Goal: Task Accomplishment & Management: Complete application form

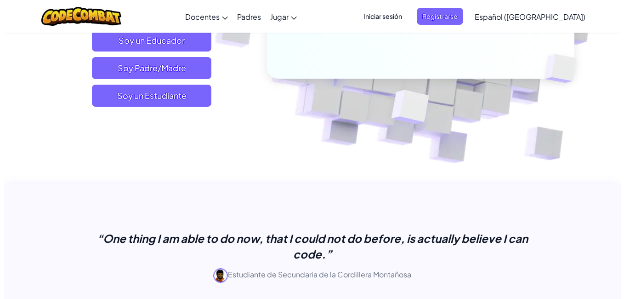
scroll to position [200, 0]
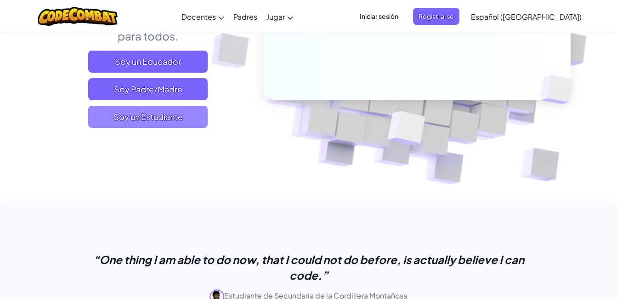
click at [188, 118] on span "Soy un Estudiante" at bounding box center [148, 117] width 120 height 22
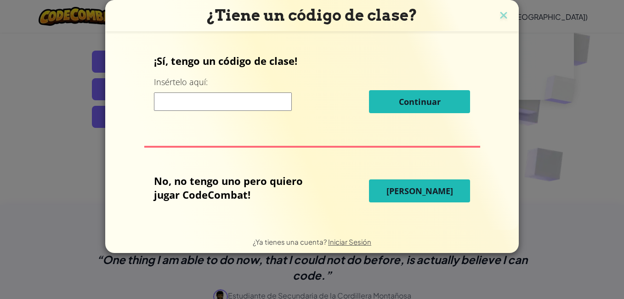
click at [205, 102] on input at bounding box center [223, 101] width 138 height 18
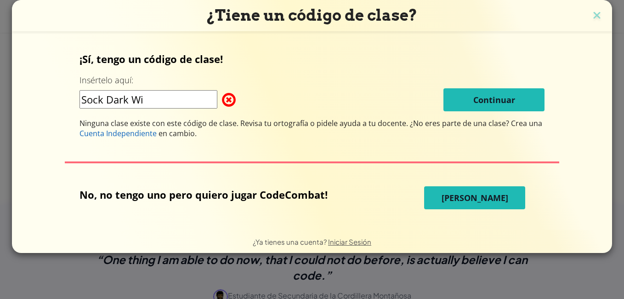
type input "Sock Dark Win"
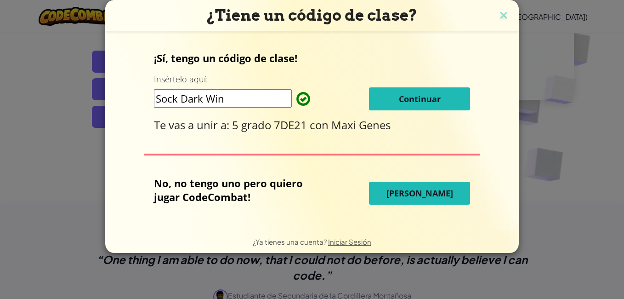
click button "Continuar" at bounding box center [419, 98] width 101 height 23
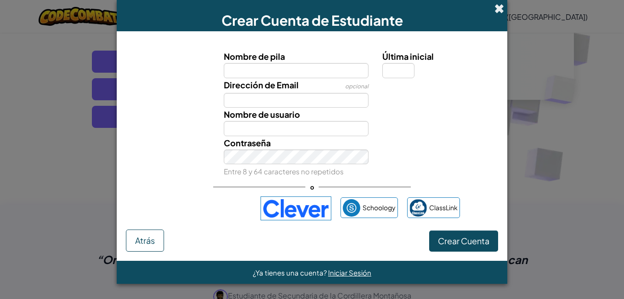
click at [496, 6] on span at bounding box center [500, 9] width 10 height 10
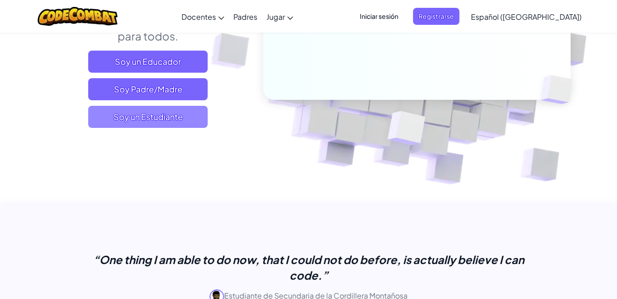
click at [177, 114] on span "Soy un Estudiante" at bounding box center [148, 117] width 120 height 22
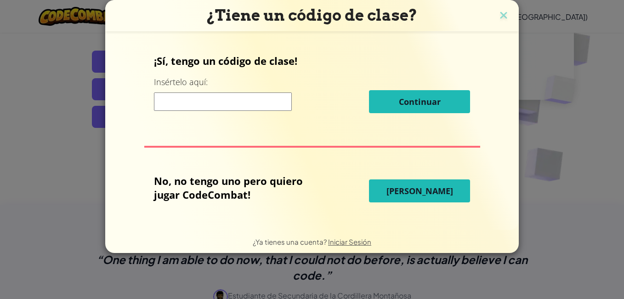
click at [178, 109] on input at bounding box center [223, 101] width 138 height 18
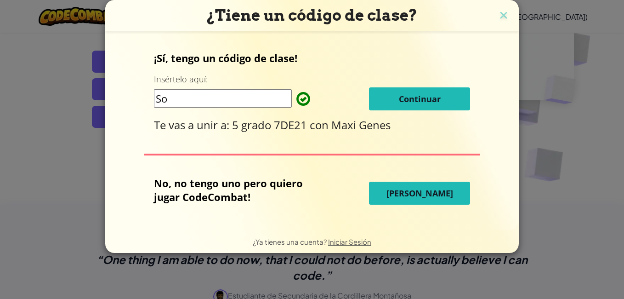
type input "S"
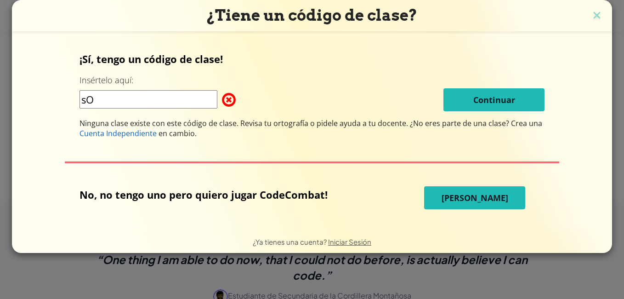
type input "s"
click at [222, 102] on span at bounding box center [222, 100] width 0 height 18
click at [178, 99] on input "So" at bounding box center [149, 99] width 138 height 18
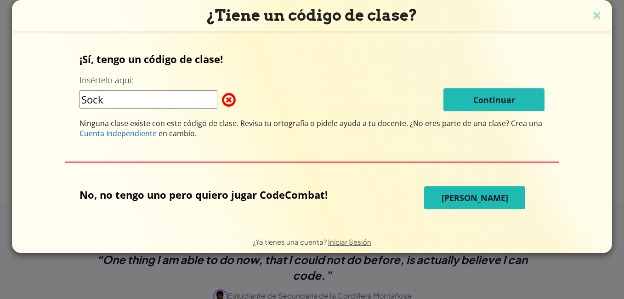
click at [295, 83] on div "¡Sí, tengo un código de clase! Insértelo aquí: Sock Continuar Ninguna clase exi…" at bounding box center [313, 95] width 466 height 86
click at [109, 99] on input "Sock" at bounding box center [149, 99] width 138 height 18
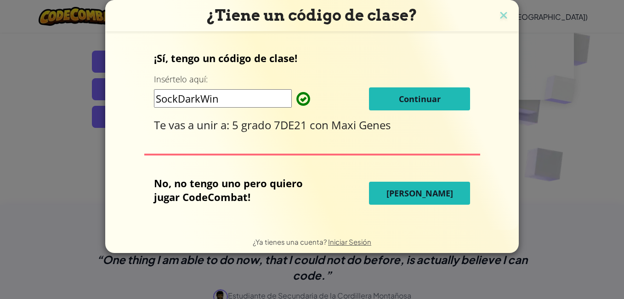
type input "SockDarkWin"
click at [382, 92] on button "Continuar" at bounding box center [419, 98] width 101 height 23
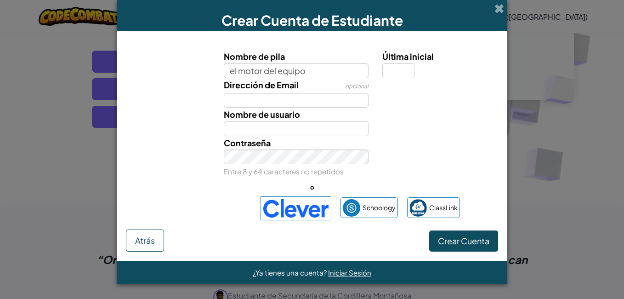
type input "el motor del equipo"
click at [429, 230] on button "Crear Cuenta" at bounding box center [463, 240] width 69 height 21
type input "El motor del equipo"
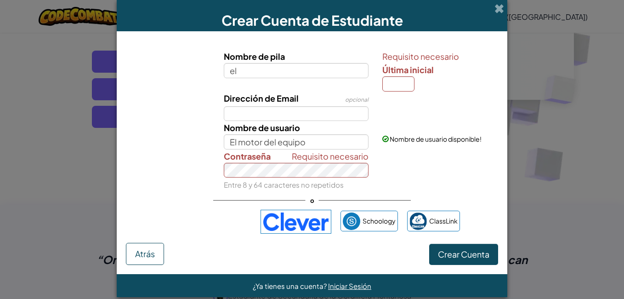
type input "e"
click at [305, 77] on input "Nombre de pila" at bounding box center [296, 70] width 145 height 15
click at [307, 72] on input "Nombre de pila" at bounding box center [296, 70] width 145 height 15
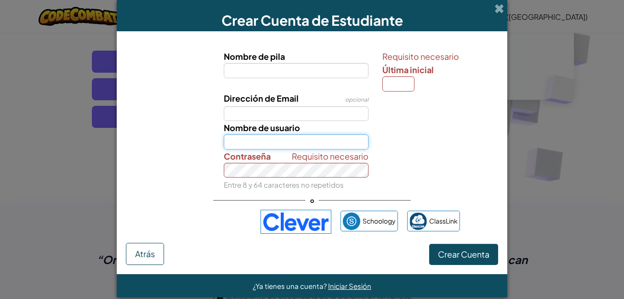
click at [307, 143] on input "Nombre de usuario" at bounding box center [296, 141] width 145 height 15
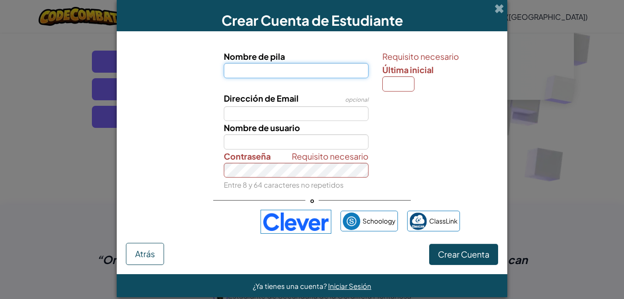
click at [305, 70] on input "Nombre de pila" at bounding box center [296, 70] width 145 height 15
type input "luki"
click at [429, 244] on button "Crear Cuenta" at bounding box center [463, 254] width 69 height 21
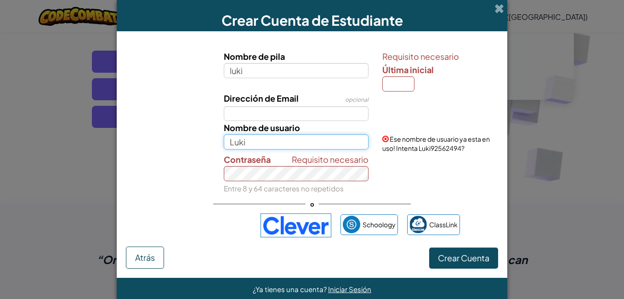
click at [251, 140] on input "Luki" at bounding box center [296, 141] width 145 height 15
type input "L"
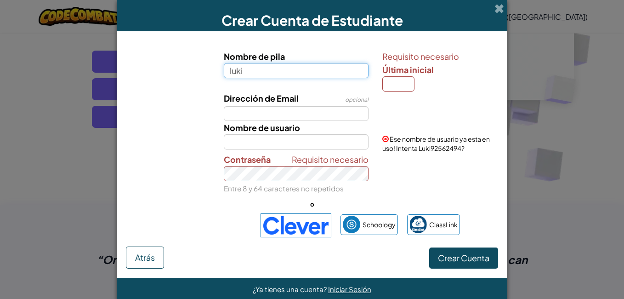
click at [246, 68] on input "luki" at bounding box center [296, 70] width 145 height 15
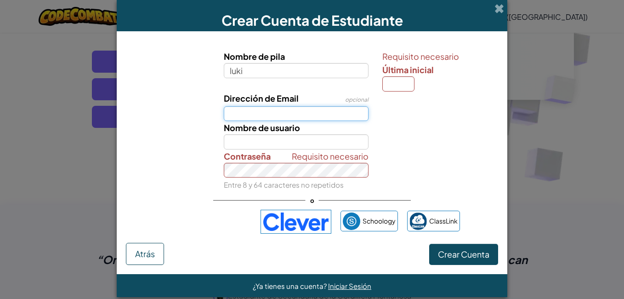
click at [243, 115] on input "Dirección de Email" at bounding box center [296, 113] width 145 height 15
type input "[EMAIL_ADDRESS][DOMAIN_NAME]"
click at [429, 244] on button "Crear Cuenta" at bounding box center [463, 254] width 69 height 21
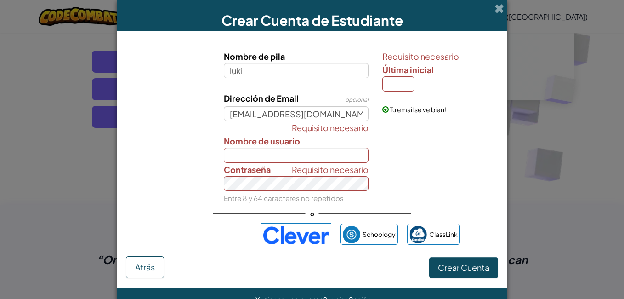
click at [261, 164] on label "Contraseña" at bounding box center [247, 169] width 47 height 13
click at [260, 157] on input "Nombre de usuario" at bounding box center [296, 155] width 145 height 15
click at [429, 257] on button "Crear Cuenta" at bounding box center [463, 267] width 69 height 21
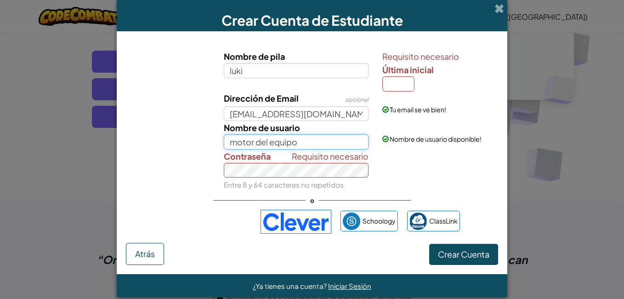
click at [296, 148] on input "motor del equipo" at bounding box center [296, 141] width 145 height 15
type input "m"
type input "l"
type input "y"
type input "el pro455"
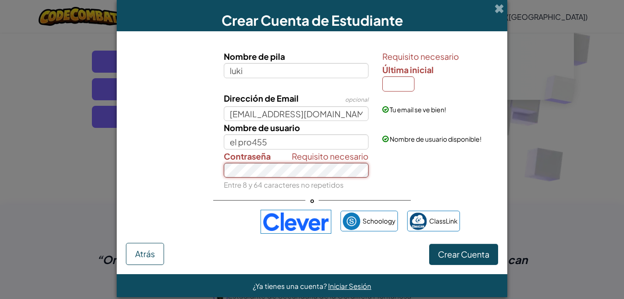
click at [429, 244] on button "Crear Cuenta" at bounding box center [463, 254] width 69 height 21
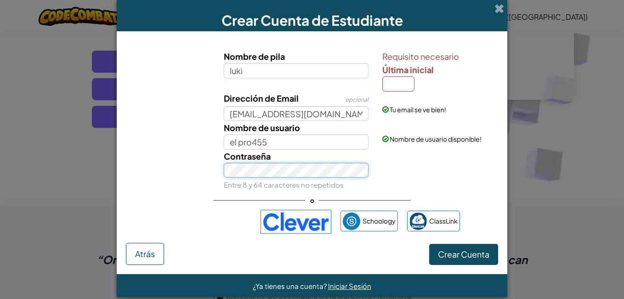
click at [429, 244] on button "Crear Cuenta" at bounding box center [463, 254] width 69 height 21
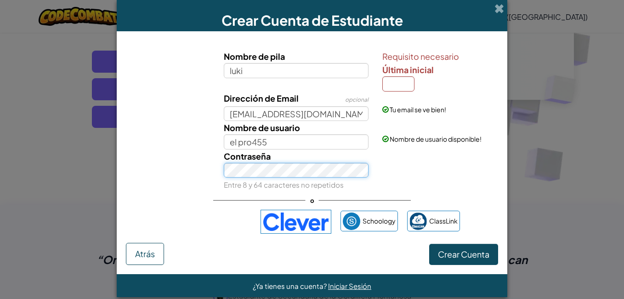
click at [429, 244] on button "Crear Cuenta" at bounding box center [463, 254] width 69 height 21
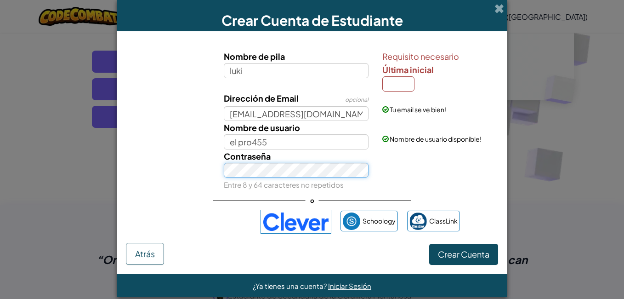
click at [429, 244] on button "Crear Cuenta" at bounding box center [463, 254] width 69 height 21
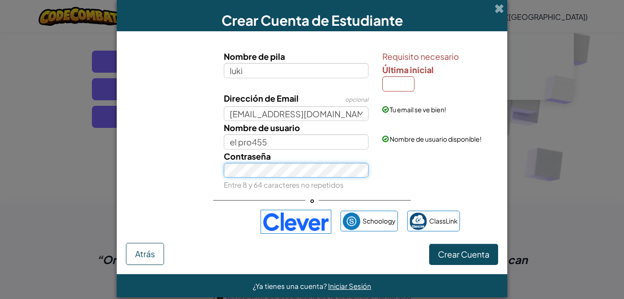
click at [429, 244] on button "Crear Cuenta" at bounding box center [463, 254] width 69 height 21
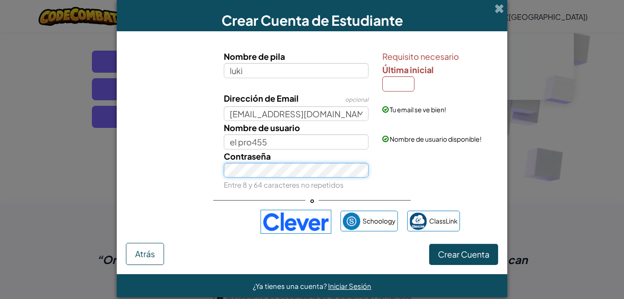
click at [429, 244] on button "Crear Cuenta" at bounding box center [463, 254] width 69 height 21
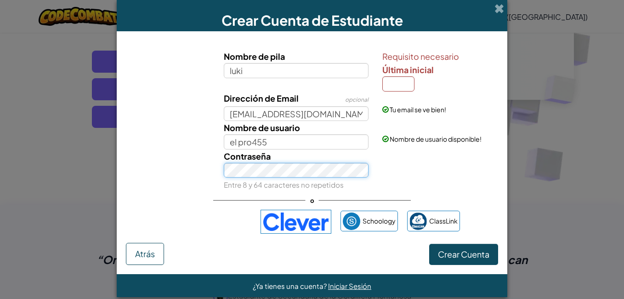
click at [429, 244] on button "Crear Cuenta" at bounding box center [463, 254] width 69 height 21
click at [400, 86] on input "Última inicial" at bounding box center [398, 83] width 32 height 15
click at [423, 82] on div "Requisito necesario Última inicial" at bounding box center [439, 71] width 114 height 42
click at [397, 80] on input "Última inicial" at bounding box center [398, 83] width 32 height 15
type input "m"
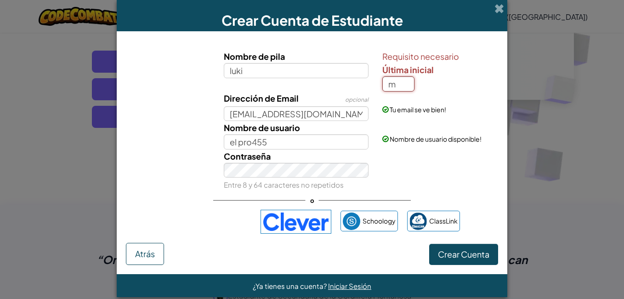
click at [429, 244] on button "Crear Cuenta" at bounding box center [463, 254] width 69 height 21
type input "LukiM"
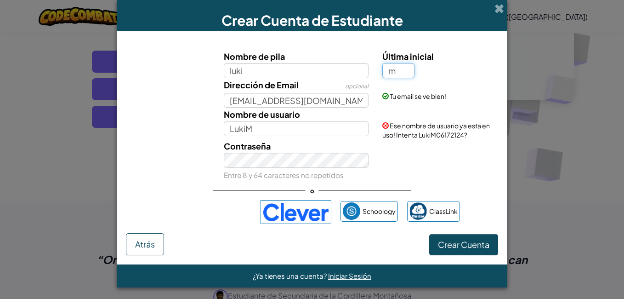
click at [397, 68] on input "m" at bounding box center [398, 70] width 32 height 15
type input "i"
click at [429, 234] on button "Crear Cuenta" at bounding box center [463, 244] width 69 height 21
type input "LukiI"
click at [391, 72] on input "i" at bounding box center [398, 70] width 32 height 15
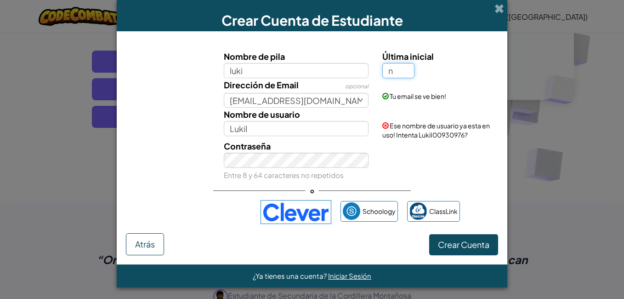
type input "n"
click at [429, 234] on button "Crear Cuenta" at bounding box center [463, 244] width 69 height 21
type input "[PERSON_NAME]"
click at [391, 72] on input "n" at bounding box center [398, 70] width 32 height 15
type input "ñ"
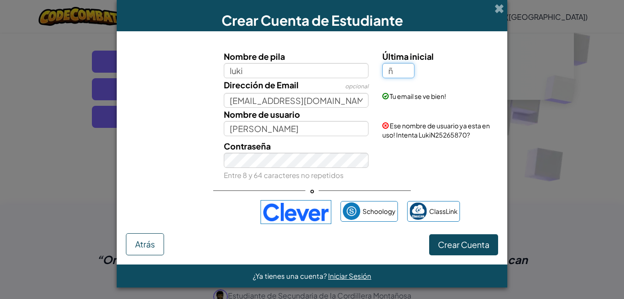
click at [429, 234] on button "Crear Cuenta" at bounding box center [463, 244] width 69 height 21
type input "[PERSON_NAME]"
click at [391, 72] on input "ñ" at bounding box center [398, 70] width 32 height 15
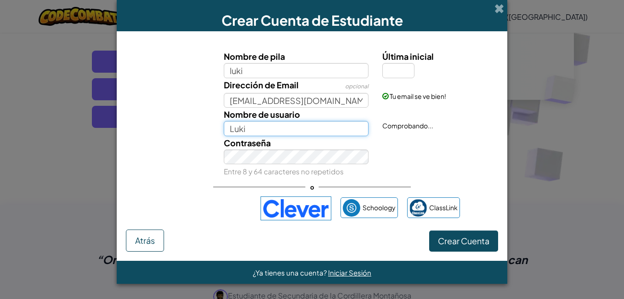
click at [252, 133] on input "Luki" at bounding box center [296, 128] width 145 height 15
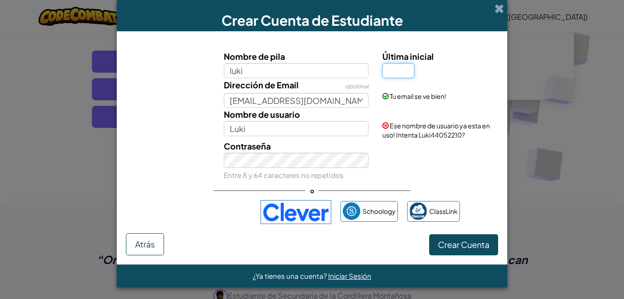
click at [394, 75] on input "Última inicial" at bounding box center [398, 70] width 32 height 15
click at [246, 128] on input "Luki" at bounding box center [296, 128] width 145 height 15
type input "L"
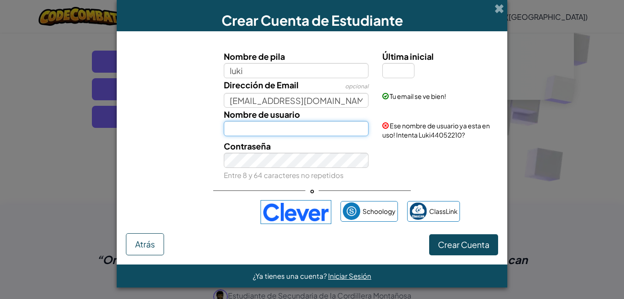
type input "p"
click at [231, 129] on input "elpro" at bounding box center [296, 128] width 145 height 15
click at [234, 128] on input "e lpro" at bounding box center [296, 128] width 145 height 15
click at [230, 128] on input "e l pro" at bounding box center [296, 128] width 145 height 15
click at [235, 128] on input "e l pro" at bounding box center [296, 128] width 145 height 15
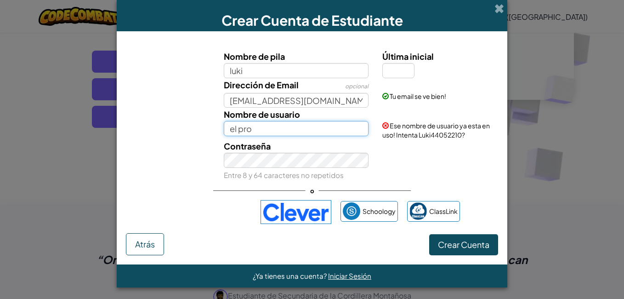
click at [255, 126] on input "el pro" at bounding box center [296, 128] width 145 height 15
type input "el pro"
click at [405, 65] on input "Última inicial" at bounding box center [398, 70] width 32 height 15
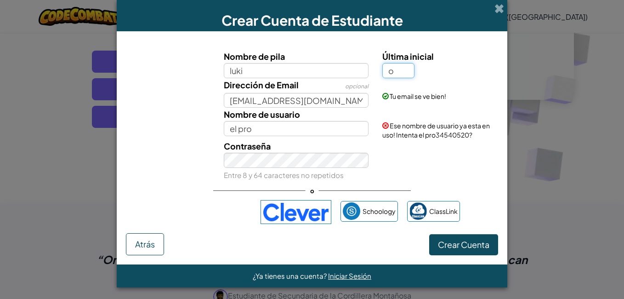
type input "o"
click at [429, 234] on button "Crear Cuenta" at bounding box center [463, 244] width 69 height 21
type input "LukiO"
click at [395, 68] on input "o" at bounding box center [398, 70] width 32 height 15
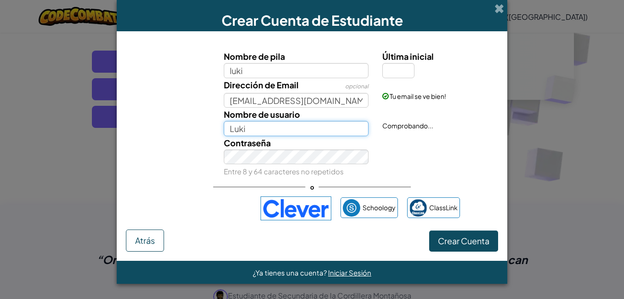
click at [249, 128] on input "Luki" at bounding box center [296, 128] width 145 height 15
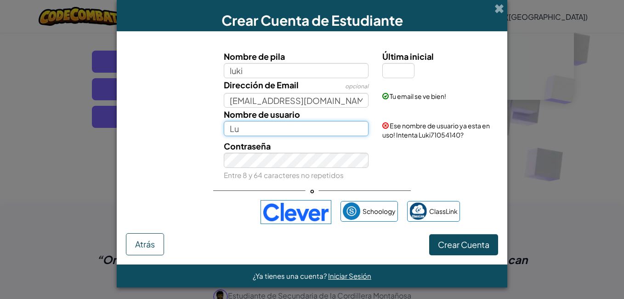
type input "L"
type input "k"
type input "l"
type input "e"
click at [429, 234] on button "Crear Cuenta" at bounding box center [463, 244] width 69 height 21
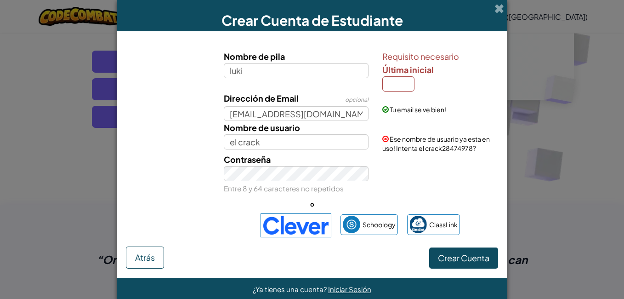
click at [447, 148] on span "Ese nombre de usuario ya esta en uso! Intenta el crack28474978?" at bounding box center [436, 143] width 108 height 17
click at [298, 147] on input "el crack" at bounding box center [296, 141] width 145 height 15
type input "el crack28474978"
click at [429, 247] on button "Crear Cuenta" at bounding box center [463, 257] width 69 height 21
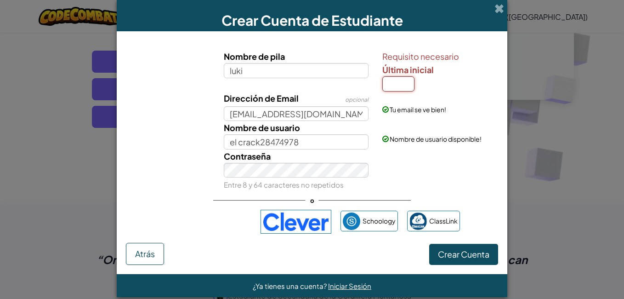
click at [386, 86] on input "Última inicial" at bounding box center [398, 83] width 32 height 15
type input "ñ"
click at [429, 244] on button "Crear Cuenta" at bounding box center [463, 254] width 69 height 21
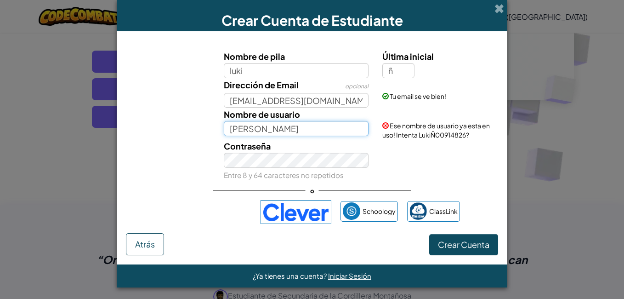
click at [263, 135] on input "[PERSON_NAME]" at bounding box center [296, 128] width 145 height 15
type input "L"
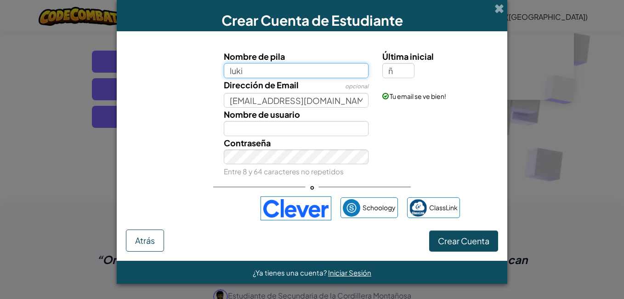
click at [247, 73] on input "luki" at bounding box center [296, 70] width 145 height 15
type input "l"
click at [250, 71] on input "el cark" at bounding box center [296, 70] width 145 height 15
click at [266, 74] on input "el crack" at bounding box center [296, 70] width 145 height 15
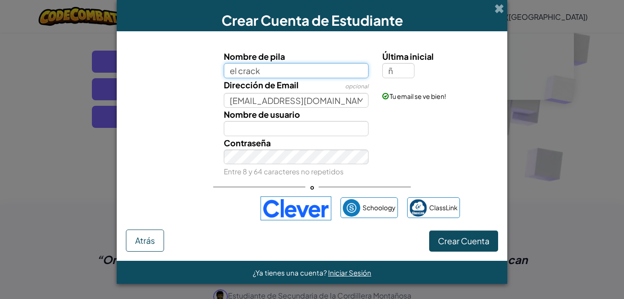
type input "el crack"
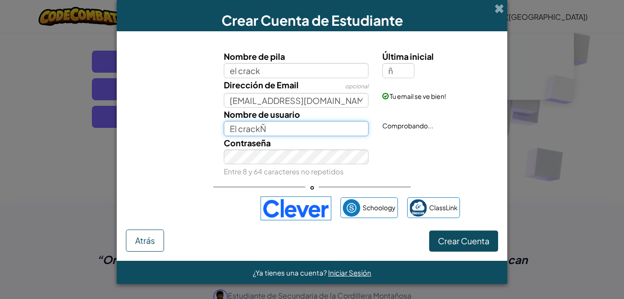
click at [274, 130] on input "El crackÑ" at bounding box center [296, 128] width 145 height 15
click at [429, 230] on button "Crear Cuenta" at bounding box center [463, 240] width 69 height 21
click at [264, 130] on input "El crack" at bounding box center [296, 128] width 145 height 15
type input "El crackñoo"
click at [328, 136] on div "Contraseña Entre 8 y 64 caracteres no repetidos" at bounding box center [296, 157] width 159 height 42
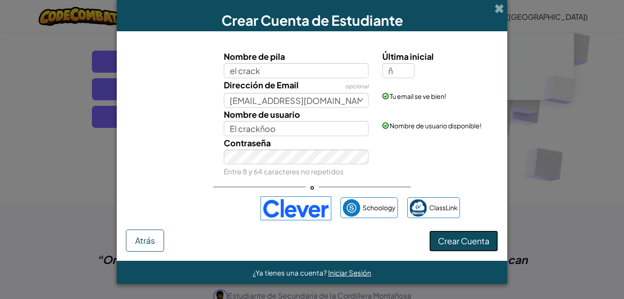
click at [472, 241] on button "Crear Cuenta" at bounding box center [463, 240] width 69 height 21
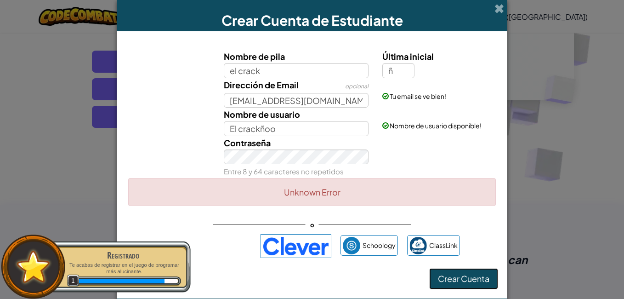
click at [475, 280] on button "Crear Cuenta" at bounding box center [463, 278] width 69 height 21
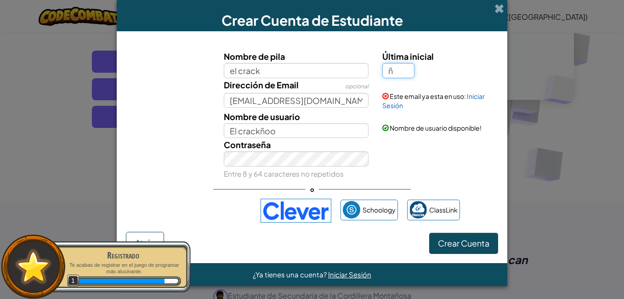
click at [403, 74] on input "ñ" at bounding box center [398, 70] width 32 height 15
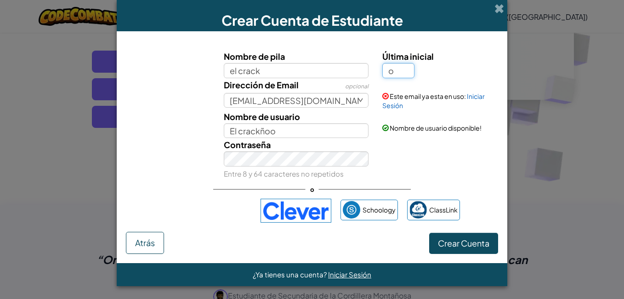
type input "o"
click at [429, 233] on button "Crear Cuenta" at bounding box center [463, 243] width 69 height 21
type input "El crackO"
click at [402, 67] on input "o" at bounding box center [398, 70] width 32 height 15
type input "l"
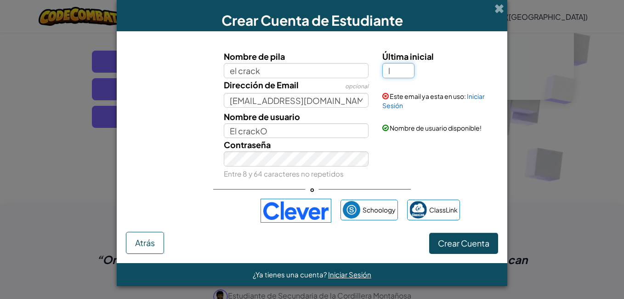
click at [429, 233] on button "Crear Cuenta" at bounding box center [463, 243] width 69 height 21
type input "El crackL"
click at [397, 74] on input "l" at bounding box center [398, 70] width 32 height 15
type input "o"
click at [429, 233] on button "Crear Cuenta" at bounding box center [463, 243] width 69 height 21
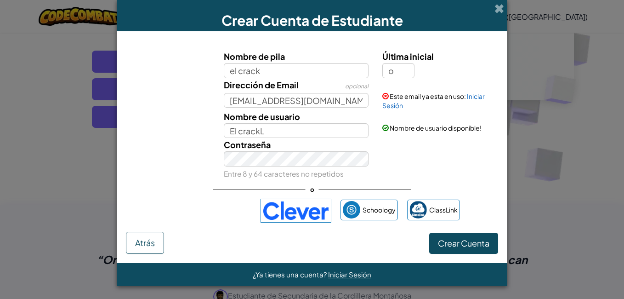
type input "El crackO"
click at [337, 102] on input "[EMAIL_ADDRESS][DOMAIN_NAME]" at bounding box center [296, 100] width 145 height 15
click at [429, 233] on button "Crear Cuenta" at bounding box center [463, 243] width 69 height 21
click at [340, 107] on input "[EMAIL_ADDRESS][DOMAIN_NAME]" at bounding box center [296, 100] width 145 height 15
type input "l"
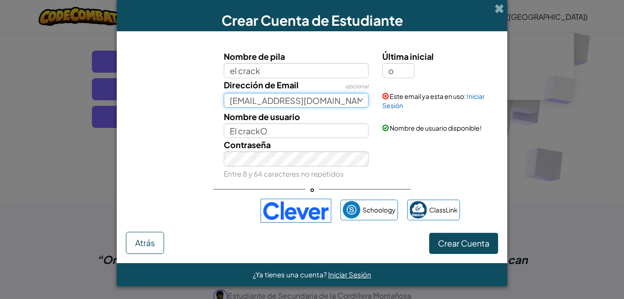
type input "[EMAIL_ADDRESS][DOMAIN_NAME]"
click at [429, 233] on button "Crear Cuenta" at bounding box center [463, 243] width 69 height 21
click at [351, 100] on input "[EMAIL_ADDRESS][DOMAIN_NAME]" at bounding box center [296, 100] width 145 height 15
click at [429, 233] on button "Crear Cuenta" at bounding box center [463, 243] width 69 height 21
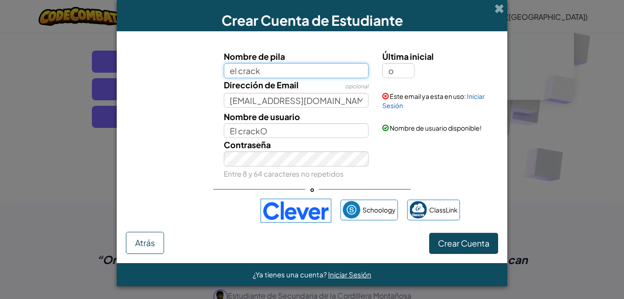
click at [277, 71] on input "el crack" at bounding box center [296, 70] width 145 height 15
type input "e"
type input "[PERSON_NAME]"
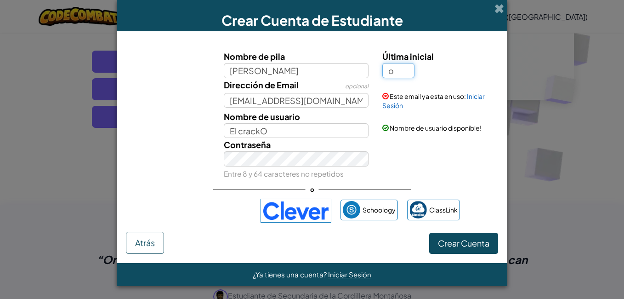
type input "LucasO"
click at [397, 71] on input "o" at bounding box center [398, 70] width 32 height 15
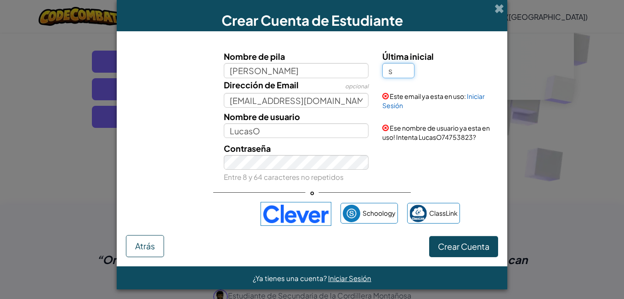
type input "s"
type input "LucasS"
click at [316, 127] on input "LucasS" at bounding box center [296, 130] width 145 height 15
click at [394, 73] on input "s" at bounding box center [398, 70] width 32 height 15
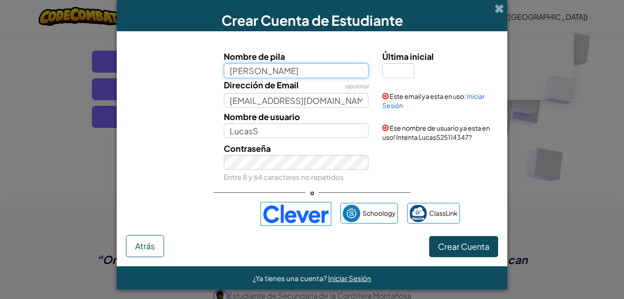
type input "[PERSON_NAME]"
click at [303, 66] on input "[PERSON_NAME]" at bounding box center [296, 70] width 145 height 15
type input "l"
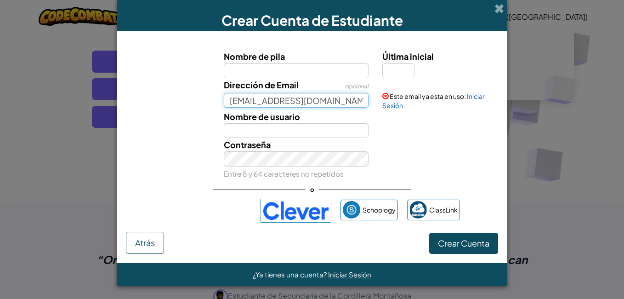
click at [348, 104] on input "[EMAIL_ADDRESS][DOMAIN_NAME]" at bounding box center [296, 100] width 145 height 15
type input "L"
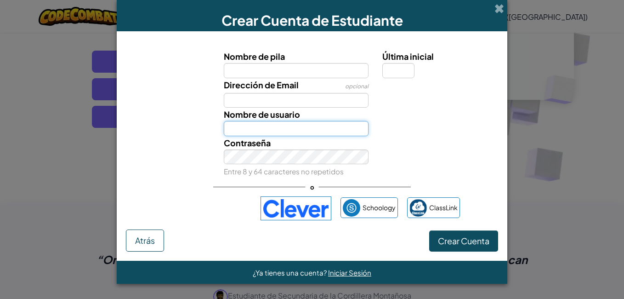
click at [263, 128] on input "Nombre de usuario" at bounding box center [296, 128] width 145 height 15
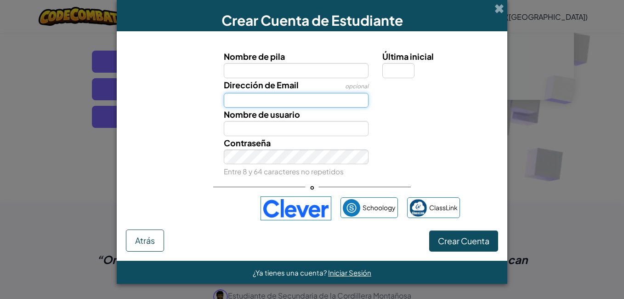
click at [271, 97] on input "Dirección de Email" at bounding box center [296, 100] width 145 height 15
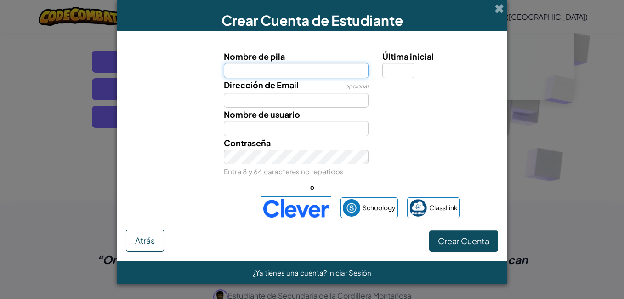
click at [269, 74] on input "Nombre de pila" at bounding box center [296, 70] width 145 height 15
type input "elcrack"
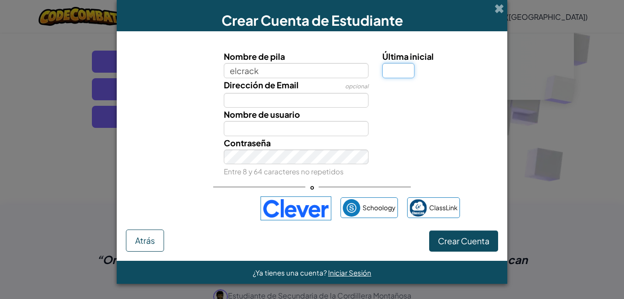
type input "Elcrack"
click at [400, 69] on input "Última inicial" at bounding box center [398, 70] width 32 height 15
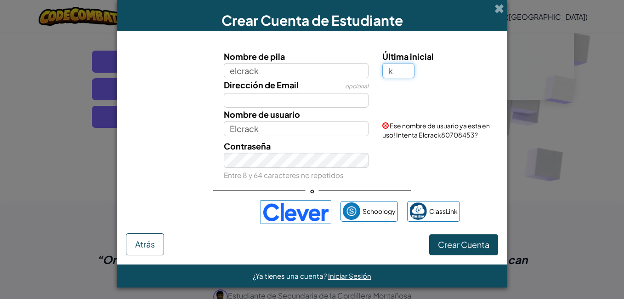
type input "k"
type input "[PERSON_NAME]"
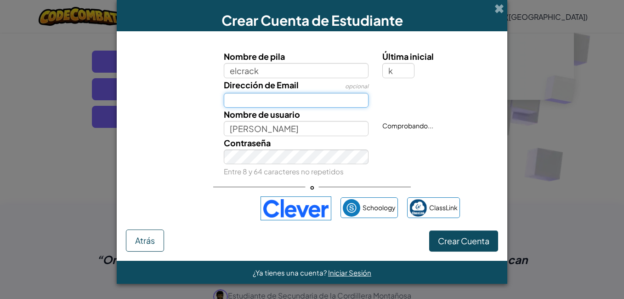
click at [308, 99] on input "Dirección de Email" at bounding box center [296, 100] width 145 height 15
type input "1"
click at [306, 100] on input "1" at bounding box center [296, 100] width 145 height 15
type input "[EMAIL_ADDRESS][DOMAIN_NAME]"
click at [429, 230] on button "Crear Cuenta" at bounding box center [463, 240] width 69 height 21
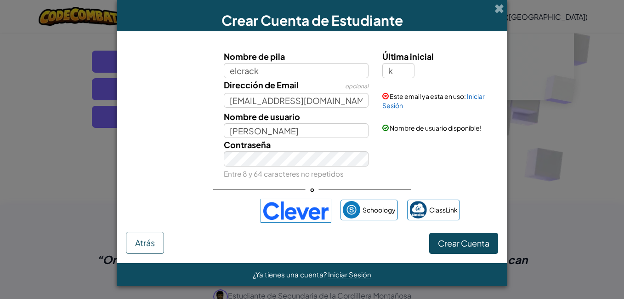
click at [473, 51] on label "Última inicial" at bounding box center [439, 56] width 114 height 13
click at [415, 63] on input "k" at bounding box center [398, 70] width 32 height 15
click at [429, 233] on button "Crear Cuenta" at bounding box center [463, 243] width 69 height 21
click at [266, 131] on input "[PERSON_NAME]" at bounding box center [296, 130] width 145 height 15
type input "Elcrack"
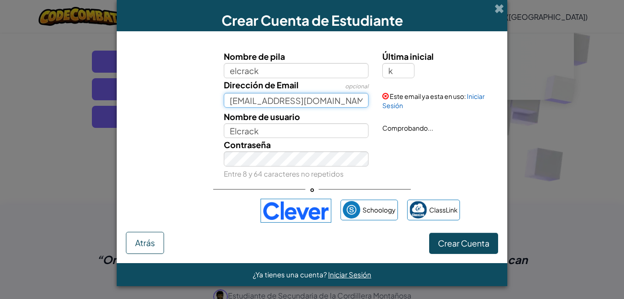
click at [230, 99] on input "[EMAIL_ADDRESS][DOMAIN_NAME]" at bounding box center [296, 100] width 145 height 15
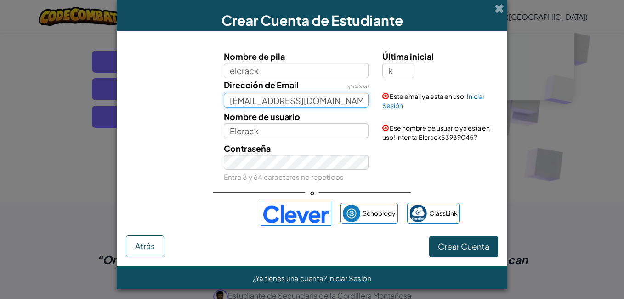
click at [345, 103] on input "[EMAIL_ADDRESS][DOMAIN_NAME]" at bounding box center [296, 100] width 145 height 15
type input "[EMAIL_ADDRESS][DOMAIN_NAME]"
click at [394, 71] on input "k" at bounding box center [398, 70] width 32 height 15
type input "p"
click at [429, 236] on button "Crear Cuenta" at bounding box center [463, 246] width 69 height 21
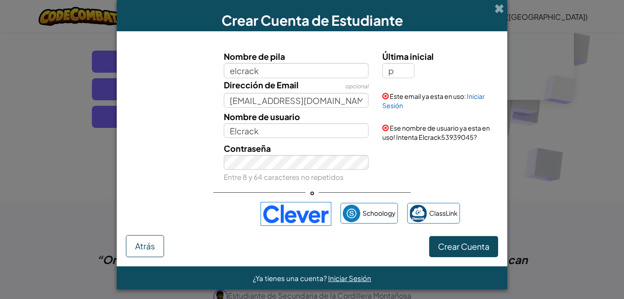
type input "ElcrackP"
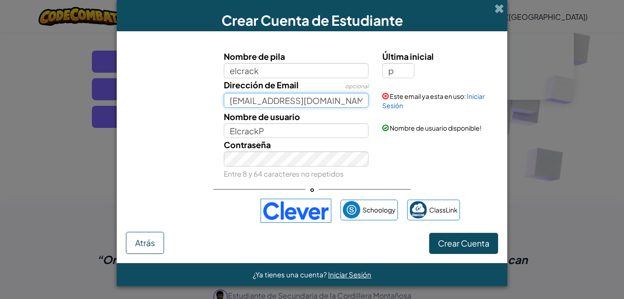
click at [227, 99] on input "[EMAIL_ADDRESS][DOMAIN_NAME]" at bounding box center [296, 100] width 145 height 15
click at [230, 102] on input "[EMAIL_ADDRESS][DOMAIN_NAME]" at bounding box center [296, 100] width 145 height 15
click at [392, 75] on input "p" at bounding box center [398, 70] width 32 height 15
click at [479, 248] on button "Crear Cuenta" at bounding box center [463, 243] width 69 height 21
click at [423, 9] on div "Crear Cuenta de Estudiante" at bounding box center [312, 15] width 391 height 31
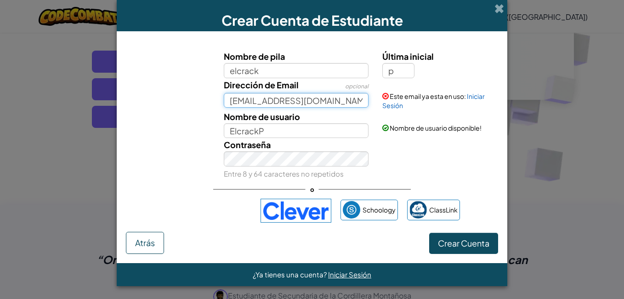
click at [253, 101] on input "[EMAIL_ADDRESS][DOMAIN_NAME]" at bounding box center [296, 100] width 145 height 15
type input "[EMAIL_ADDRESS][DOMAIN_NAME]"
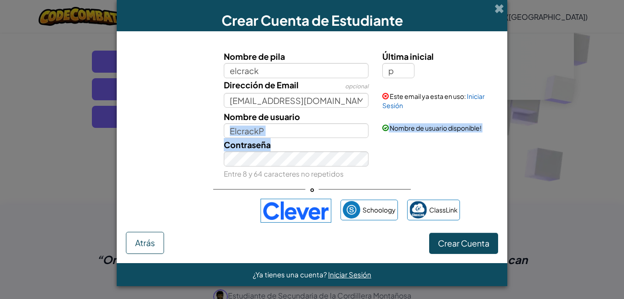
drag, startPoint x: 371, startPoint y: 128, endPoint x: 445, endPoint y: 176, distance: 88.5
click at [445, 176] on div "Nombre de pila elcrack Última inicial p Dirección de Email opcional [EMAIL_ADDR…" at bounding box center [312, 115] width 368 height 130
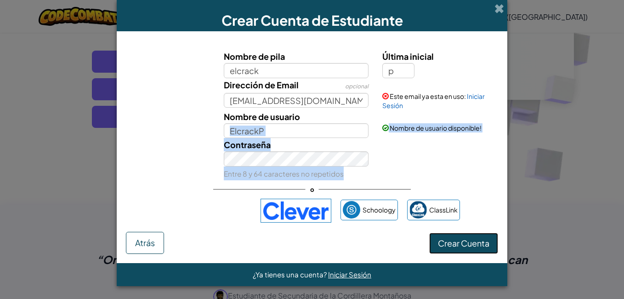
drag, startPoint x: 445, startPoint y: 176, endPoint x: 440, endPoint y: 253, distance: 77.4
click at [440, 253] on button "Crear Cuenta" at bounding box center [463, 243] width 69 height 21
click at [457, 244] on button "Crear Cuenta" at bounding box center [463, 243] width 69 height 21
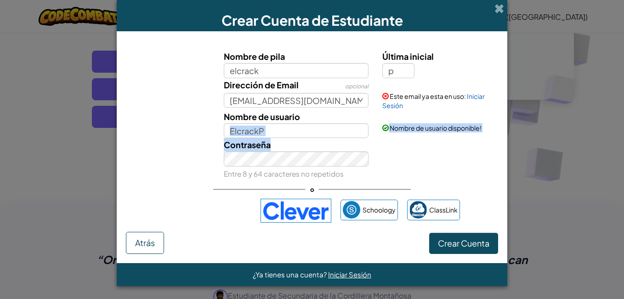
click at [229, 143] on span "Contraseña" at bounding box center [247, 144] width 47 height 11
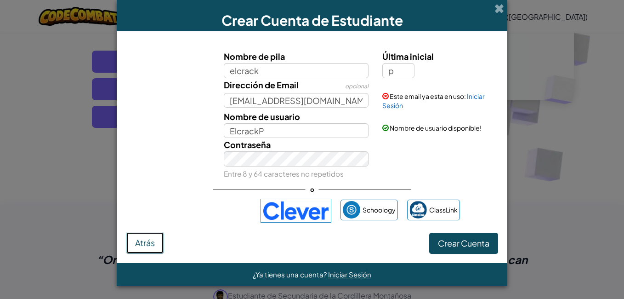
click at [137, 250] on button "Atrás" at bounding box center [145, 243] width 38 height 22
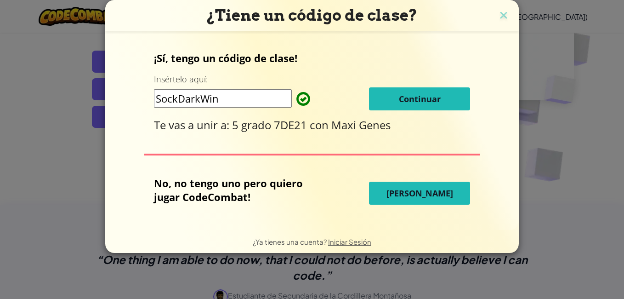
click at [387, 107] on button "Continuar" at bounding box center [419, 98] width 101 height 23
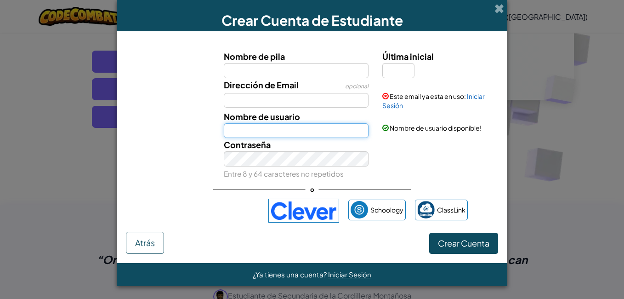
type input "ElcrackP"
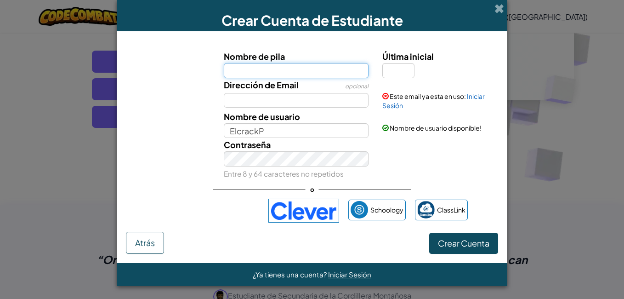
click at [260, 67] on input "Nombre de pila" at bounding box center [296, 70] width 145 height 15
type input "elcrk"
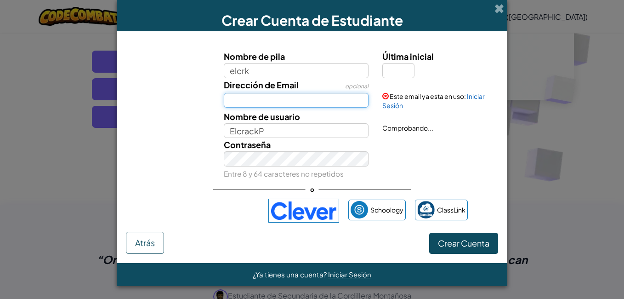
type input "Elcrk"
click at [263, 97] on input "Dirección de Email" at bounding box center [296, 100] width 145 height 15
type input "[EMAIL_ADDRESS][DOMAIN_NAME]"
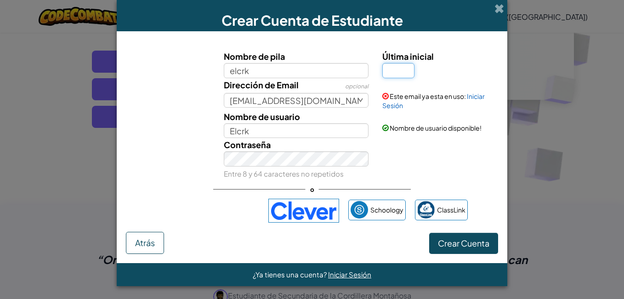
click at [400, 73] on input "Última inicial" at bounding box center [398, 70] width 32 height 15
type input "n"
click at [429, 233] on button "Crear Cuenta" at bounding box center [463, 243] width 69 height 21
type input "ElcrkN"
click at [349, 105] on input "[EMAIL_ADDRESS][DOMAIN_NAME]" at bounding box center [296, 100] width 145 height 15
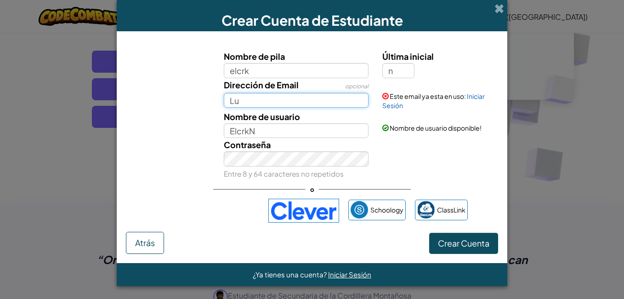
type input "L"
click at [306, 103] on input "Dirección de Email" at bounding box center [296, 100] width 145 height 15
click at [287, 101] on input "Dirección de Email" at bounding box center [296, 100] width 145 height 15
type input "[EMAIL_ADDRESS][DOMAIN_NAME]"
click at [429, 233] on button "Crear Cuenta" at bounding box center [463, 243] width 69 height 21
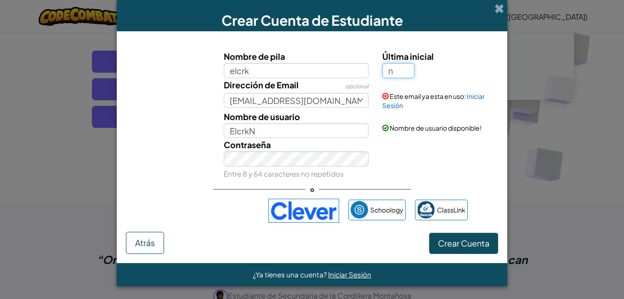
click at [401, 75] on input "n" at bounding box center [398, 70] width 32 height 15
type input "e"
click at [429, 233] on button "Crear Cuenta" at bounding box center [463, 243] width 69 height 21
type input "ElcrkE"
click at [353, 101] on input "[EMAIL_ADDRESS][DOMAIN_NAME]" at bounding box center [296, 100] width 145 height 15
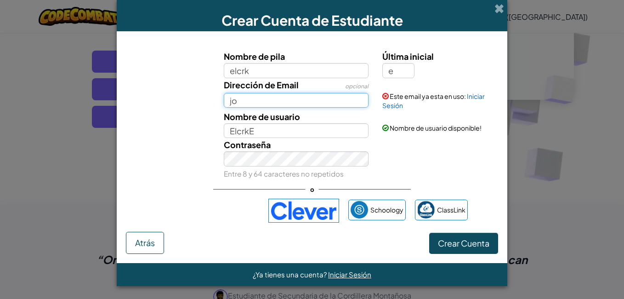
type input "j"
